Goal: Task Accomplishment & Management: Use online tool/utility

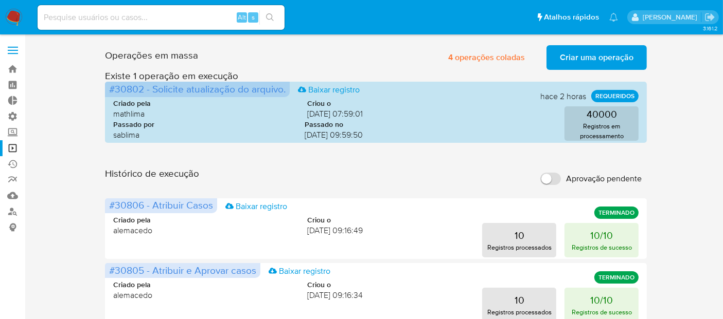
click at [601, 57] on span "Criar uma operação" at bounding box center [597, 57] width 74 height 23
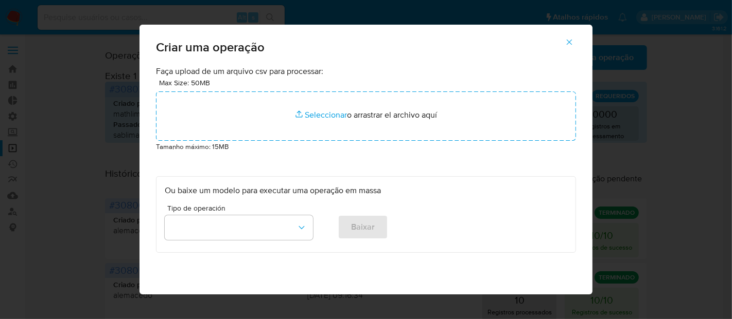
click at [571, 44] on icon "button" at bounding box center [568, 42] width 9 height 9
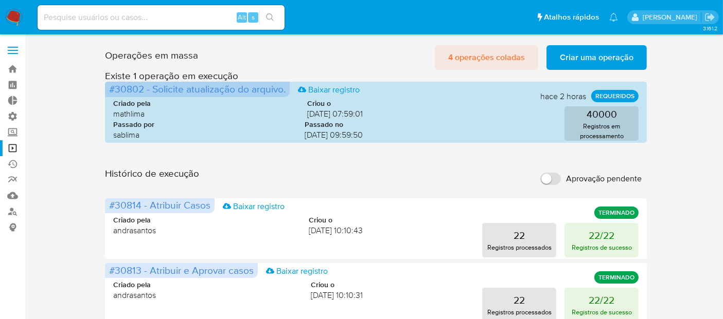
click at [514, 55] on span "4 operações coladas" at bounding box center [486, 57] width 77 height 23
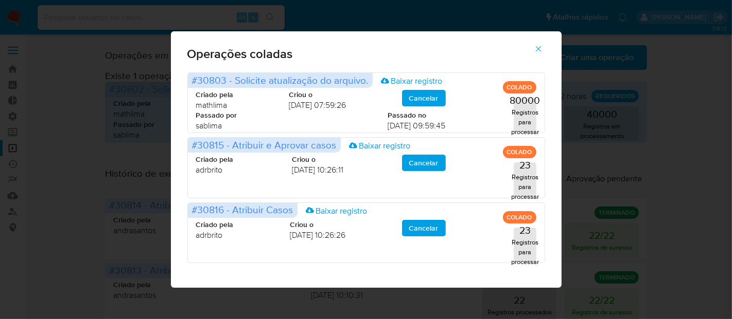
click at [539, 47] on icon "button" at bounding box center [538, 49] width 6 height 6
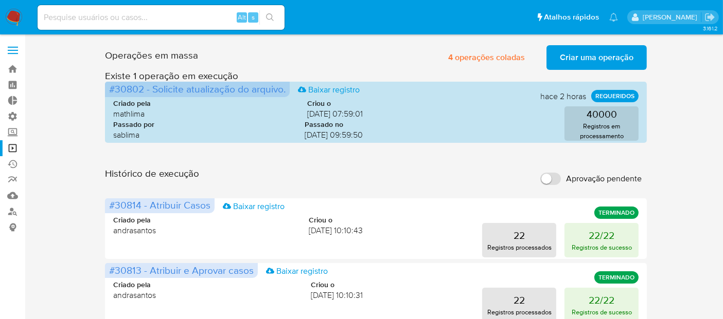
click at [575, 55] on span "Criar uma operação" at bounding box center [597, 57] width 74 height 23
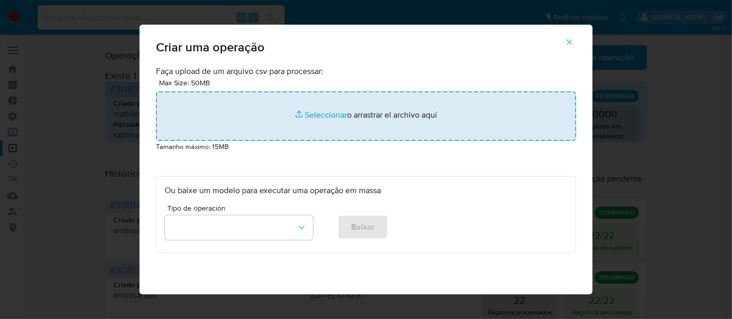
click at [332, 116] on input "file" at bounding box center [366, 116] width 420 height 49
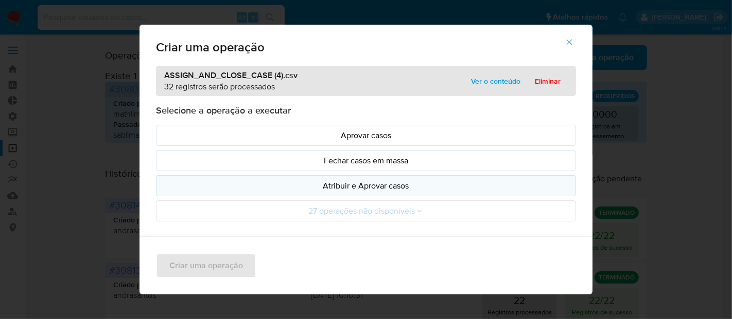
click at [326, 191] on button "Atribuir e Aprovar casos" at bounding box center [366, 185] width 420 height 21
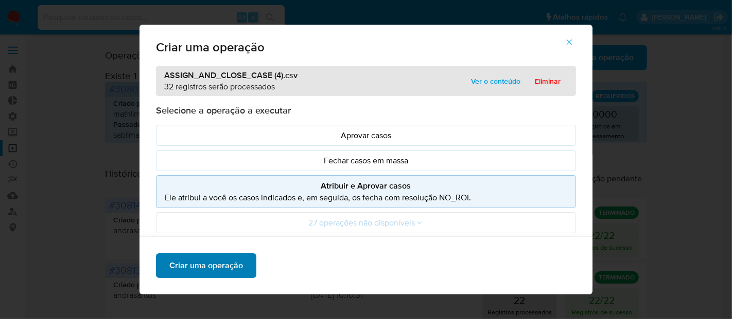
click at [236, 263] on span "Criar uma operação" at bounding box center [206, 266] width 74 height 23
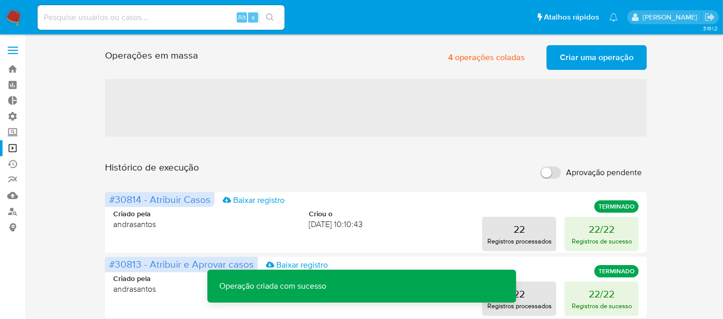
click at [594, 62] on span "Criar uma operação" at bounding box center [597, 57] width 74 height 23
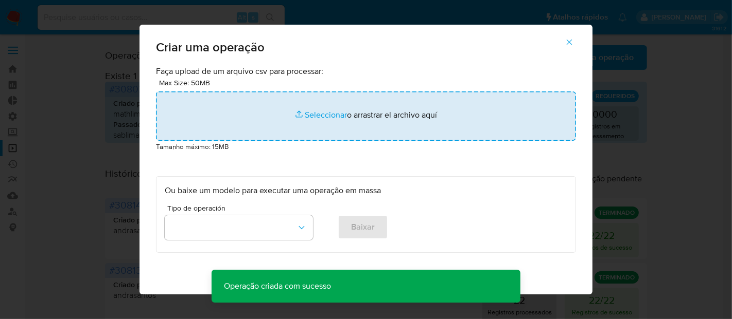
click at [327, 115] on input "file" at bounding box center [366, 116] width 420 height 49
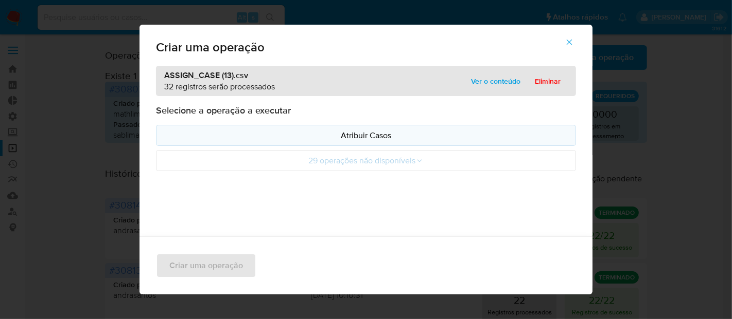
click at [295, 138] on p "Atribuir Casos" at bounding box center [366, 136] width 402 height 12
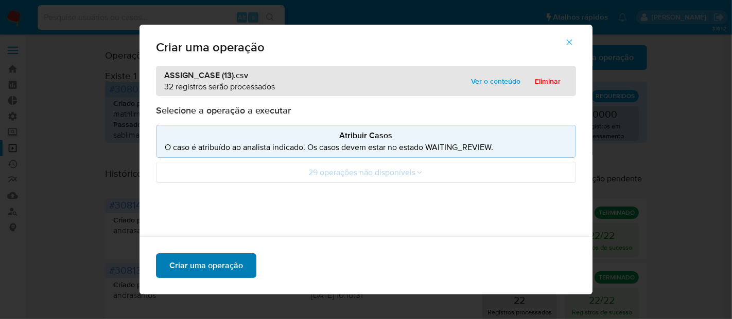
click at [240, 265] on button "Criar uma operação" at bounding box center [206, 266] width 100 height 25
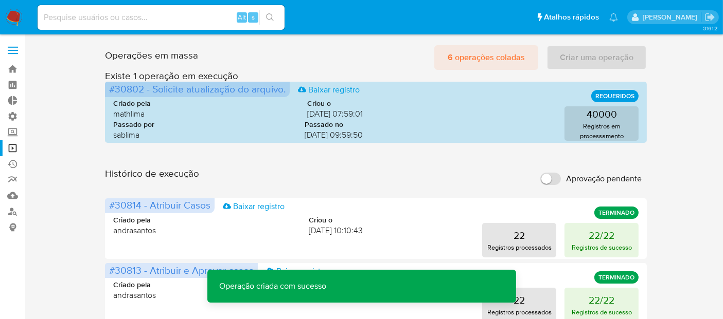
click at [522, 61] on span "6 operações coladas" at bounding box center [486, 57] width 77 height 23
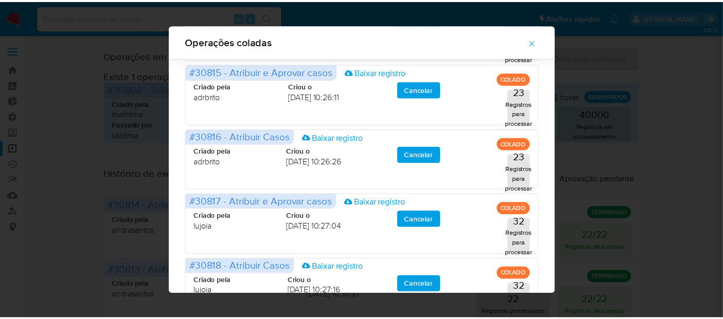
scroll to position [52, 0]
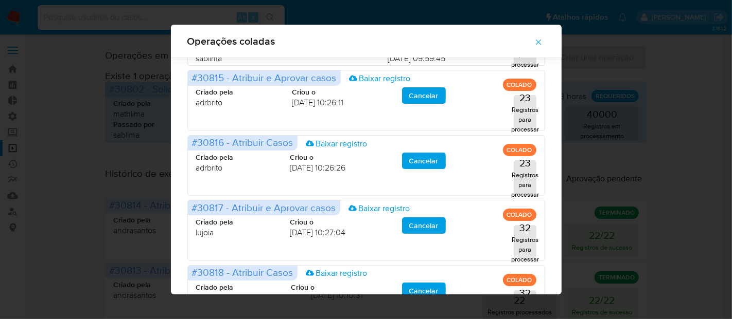
click at [541, 41] on icon "button" at bounding box center [538, 43] width 6 height 6
